Goal: Task Accomplishment & Management: Manage account settings

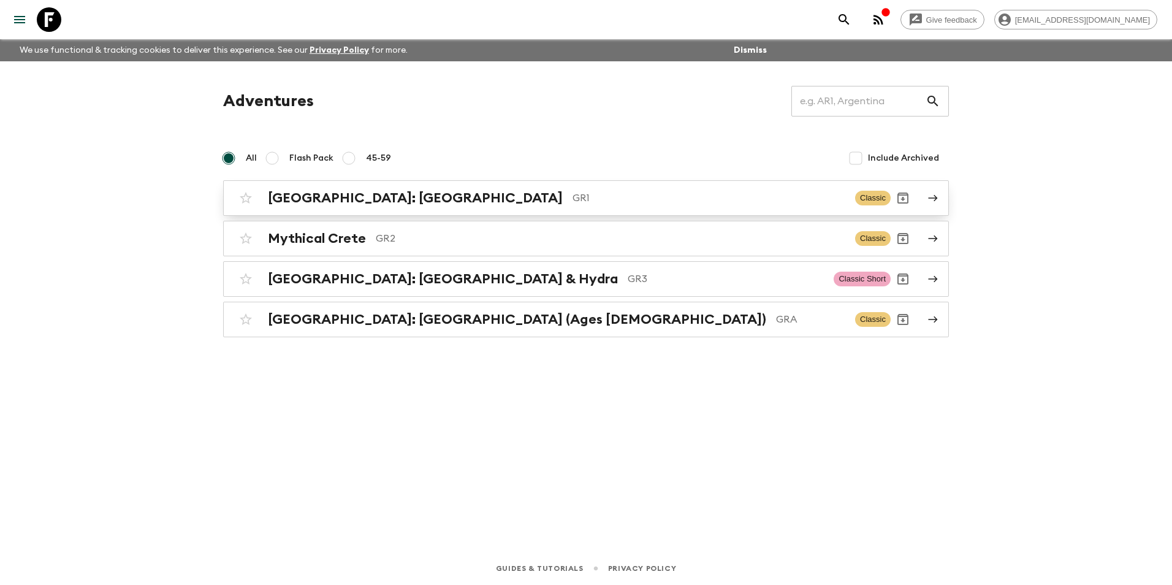
click at [328, 204] on h2 "[GEOGRAPHIC_DATA]: [GEOGRAPHIC_DATA]" at bounding box center [415, 198] width 295 height 16
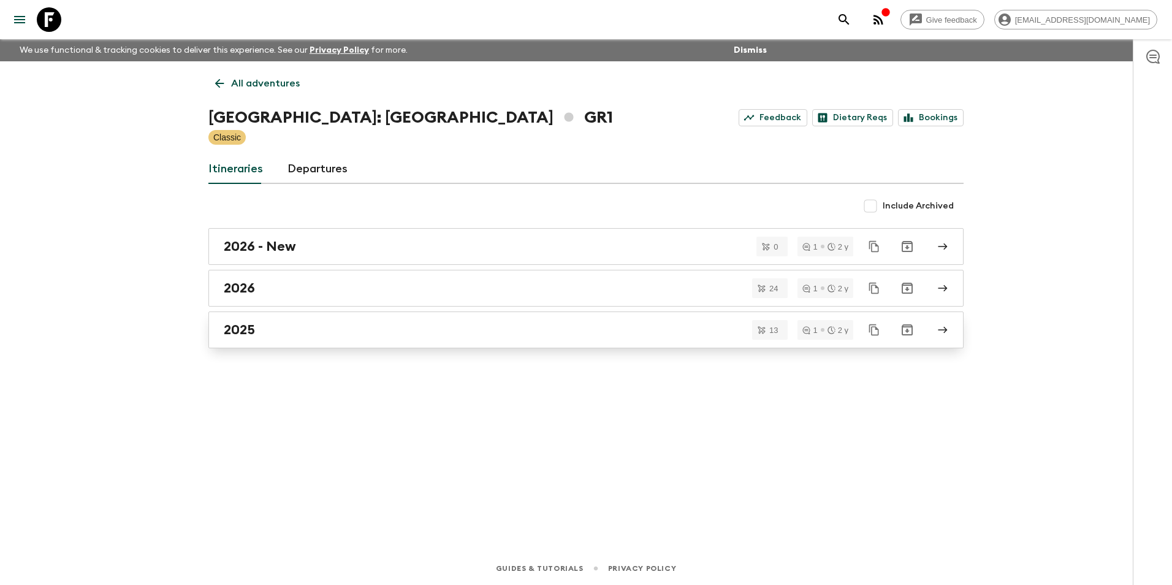
click at [248, 335] on h2 "2025" at bounding box center [239, 330] width 31 height 16
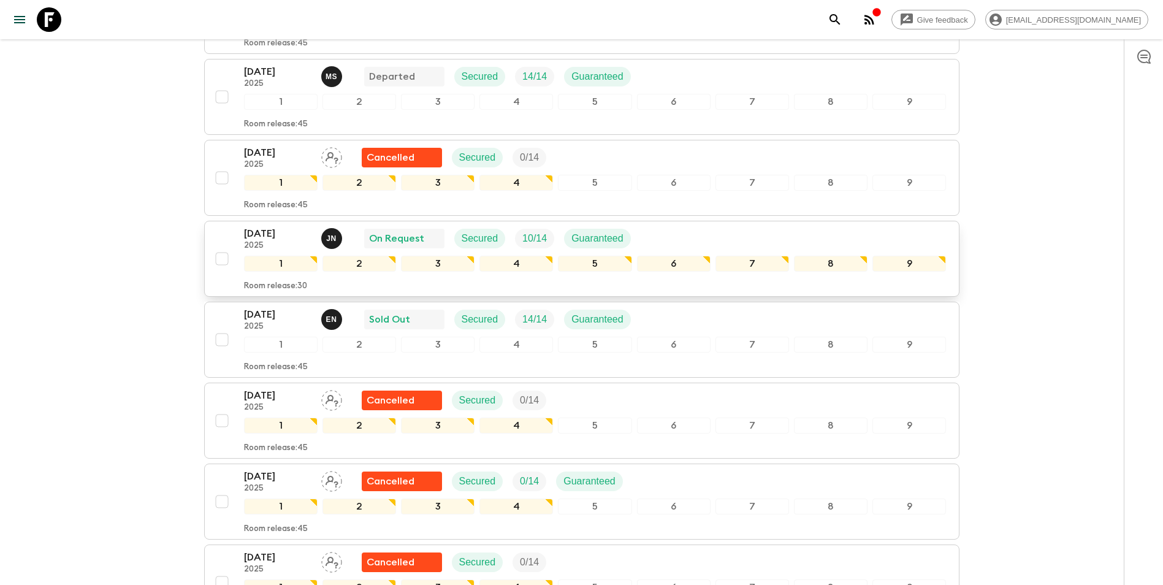
scroll to position [590, 0]
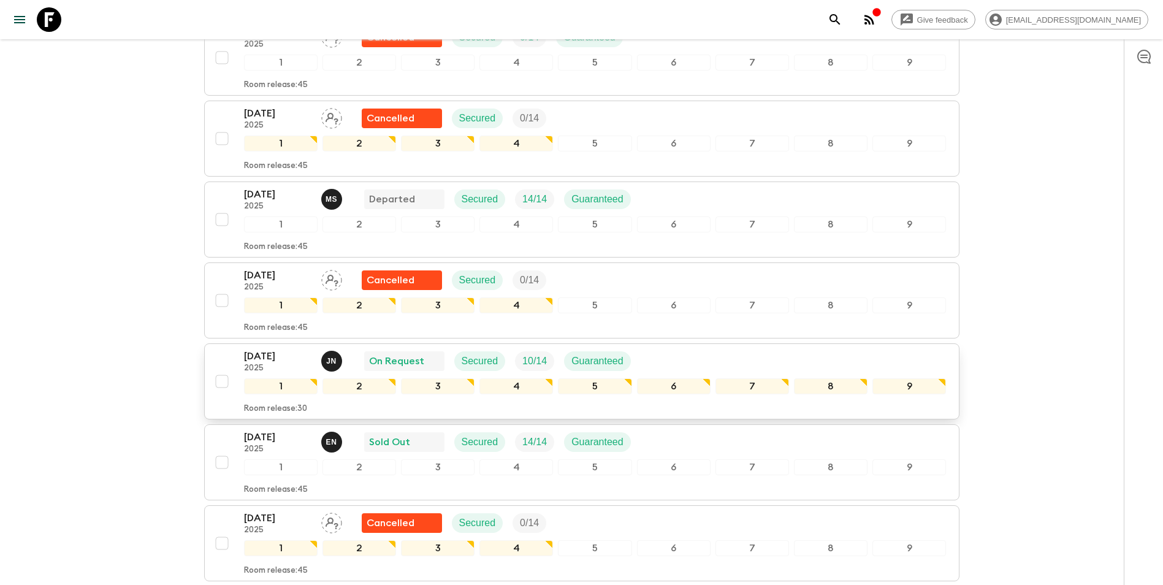
click at [265, 349] on p "[DATE]" at bounding box center [277, 356] width 67 height 15
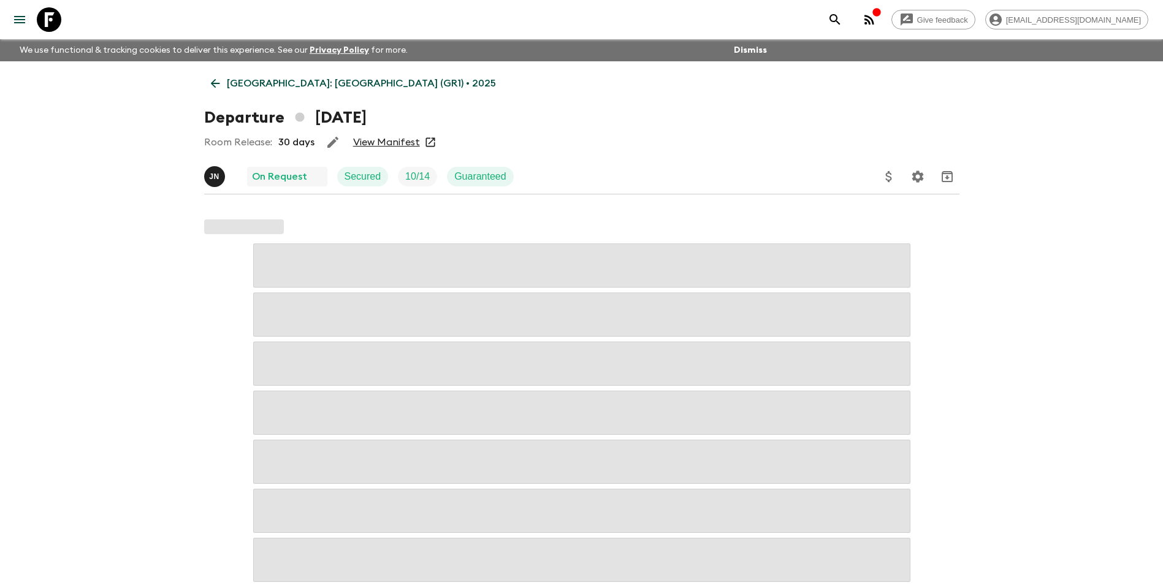
click at [399, 142] on link "View Manifest" at bounding box center [386, 142] width 67 height 12
